Goal: Transaction & Acquisition: Purchase product/service

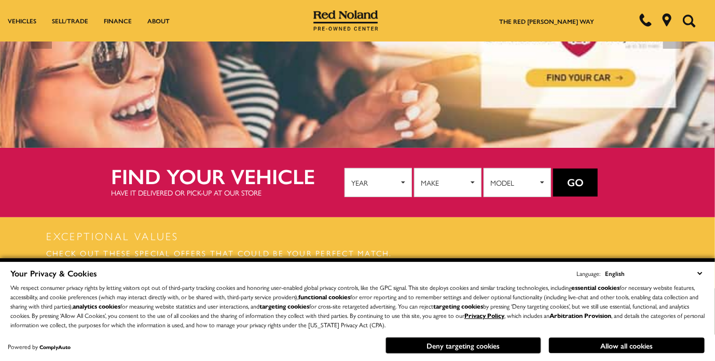
scroll to position [109, 0]
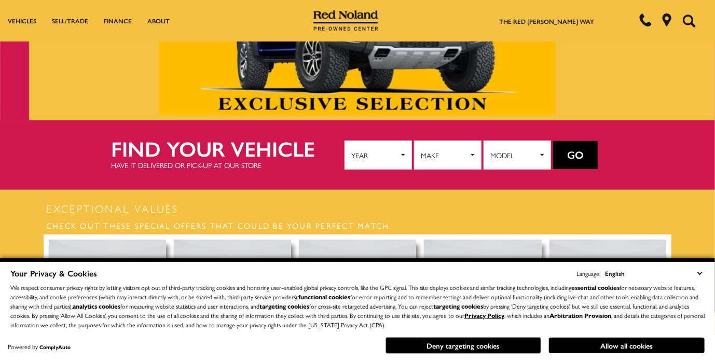
click at [24, 202] on section "Exceptional Values Check out these special offers that could be your perfect ma…" at bounding box center [357, 287] width 715 height 194
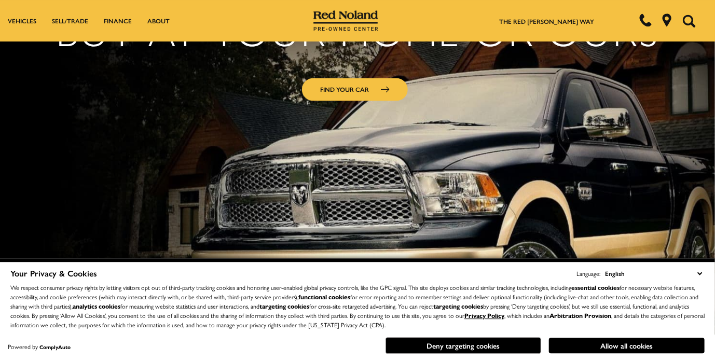
scroll to position [794, 0]
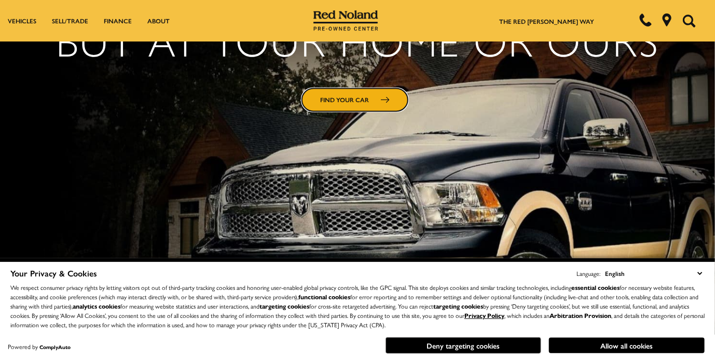
click at [357, 92] on link "Find Your Car" at bounding box center [355, 100] width 106 height 23
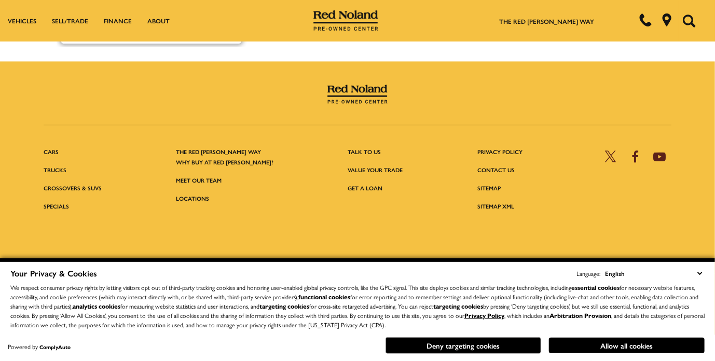
scroll to position [945, 0]
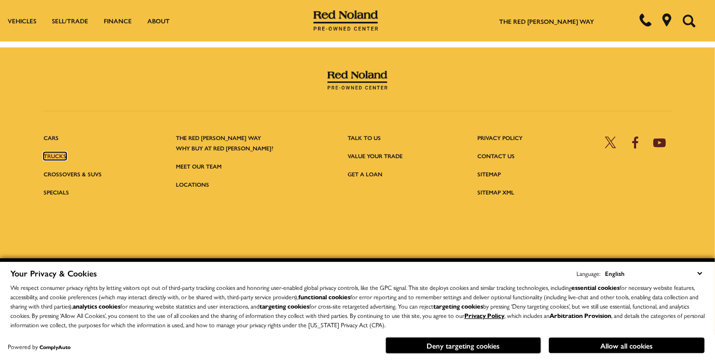
click at [53, 152] on link "Trucks" at bounding box center [55, 156] width 23 height 8
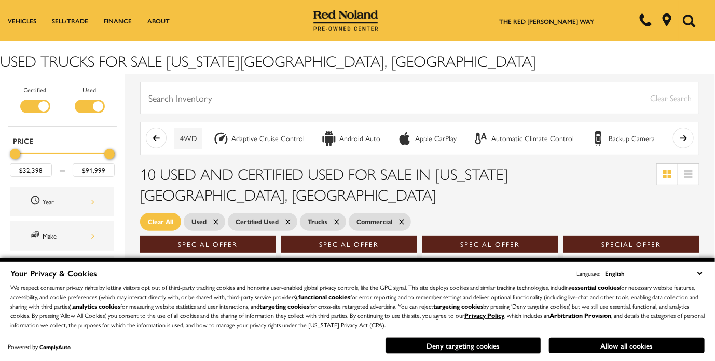
click at [190, 138] on div "4WD" at bounding box center [188, 138] width 17 height 9
click at [445, 218] on icon at bounding box center [446, 222] width 8 height 8
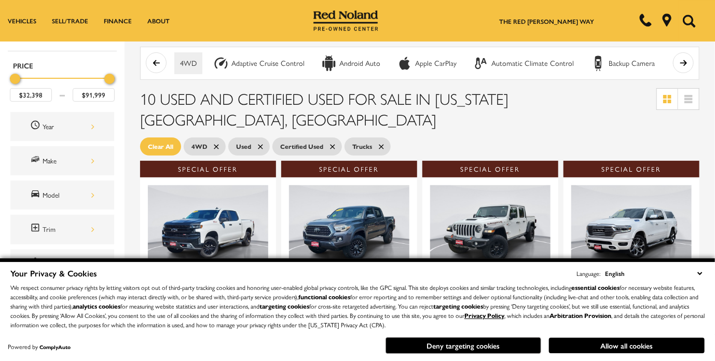
scroll to position [74, 0]
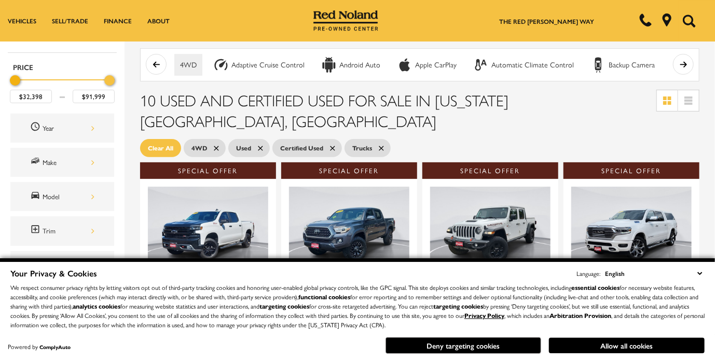
drag, startPoint x: 15, startPoint y: 80, endPoint x: -11, endPoint y: 79, distance: 25.9
type input "$32,898"
drag, startPoint x: 110, startPoint y: 78, endPoint x: 9, endPoint y: 80, distance: 101.2
click at [9, 80] on div "Price $32,398 $32,898" at bounding box center [62, 85] width 109 height 51
